Goal: Task Accomplishment & Management: Use online tool/utility

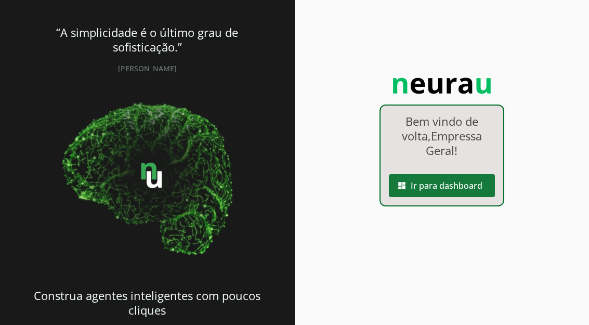
click at [429, 191] on span at bounding box center [442, 185] width 106 height 25
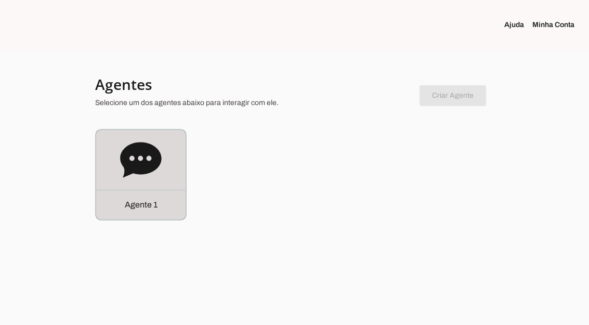
click at [150, 162] on icon at bounding box center [140, 159] width 41 height 35
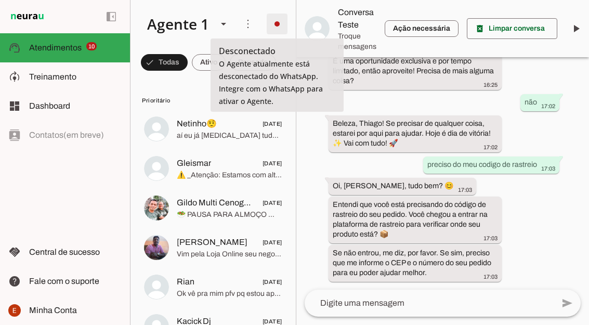
click at [278, 24] on span at bounding box center [276, 23] width 25 height 25
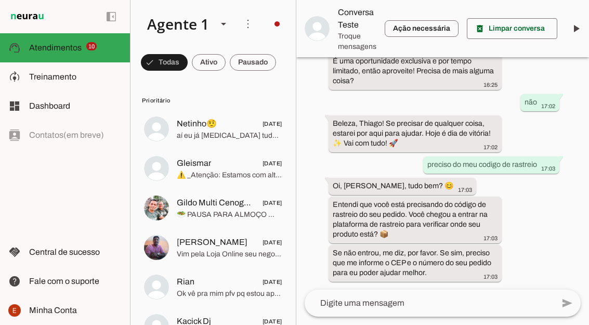
click at [397, 46] on md-item "Integrar com WhatsApp" at bounding box center [426, 63] width 59 height 50
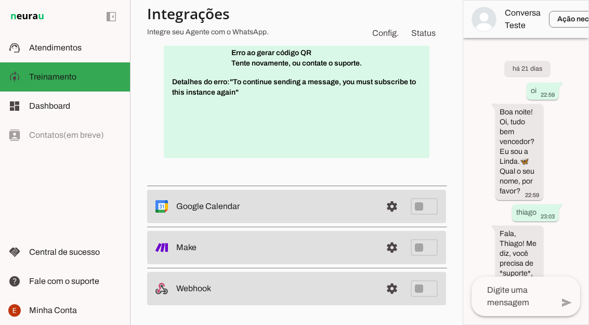
scroll to position [282, 0]
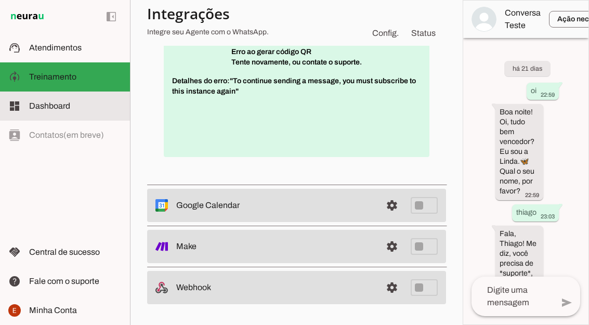
click at [70, 112] on slot at bounding box center [75, 106] width 92 height 12
